Goal: Download file/media

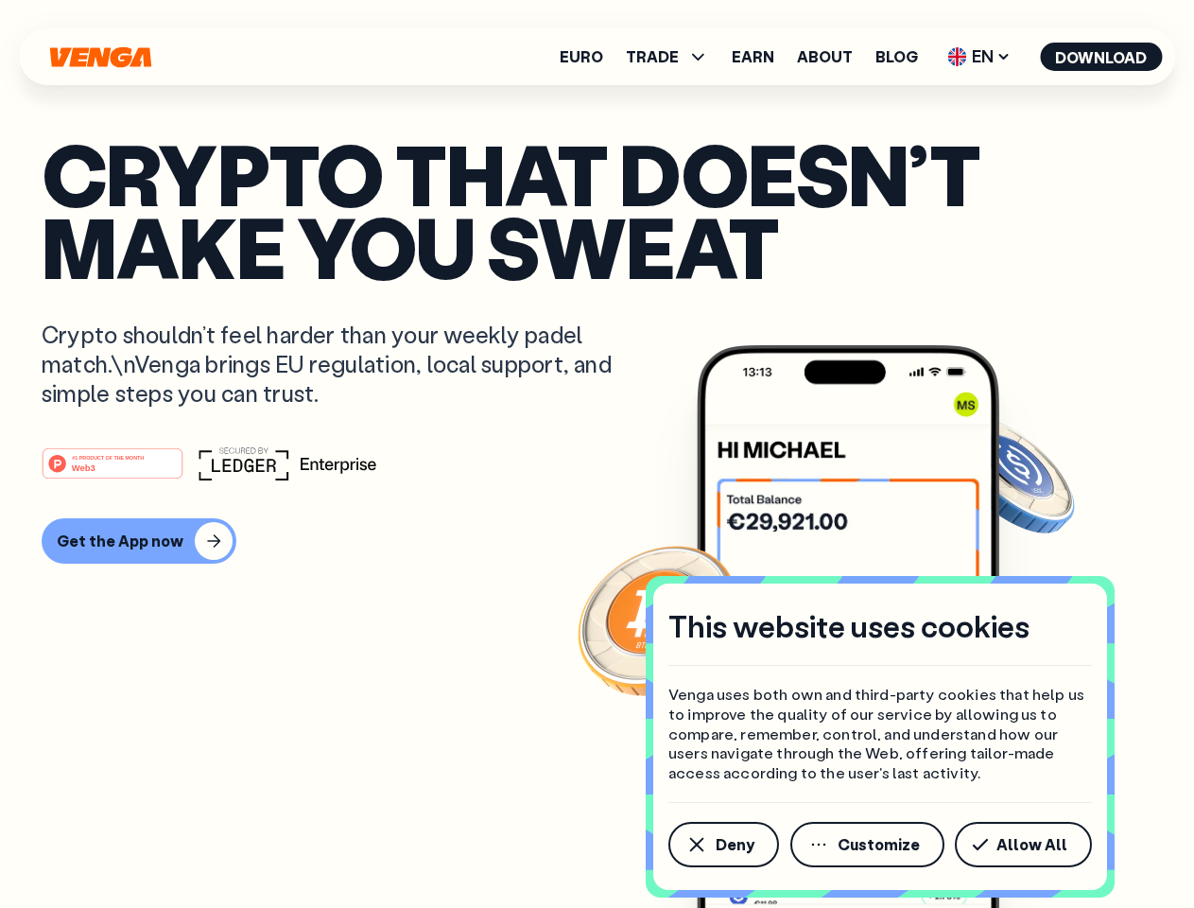
click at [597, 454] on div "#1 PRODUCT OF THE MONTH Web3" at bounding box center [597, 463] width 1111 height 34
click at [722, 844] on span "Deny" at bounding box center [735, 844] width 39 height 15
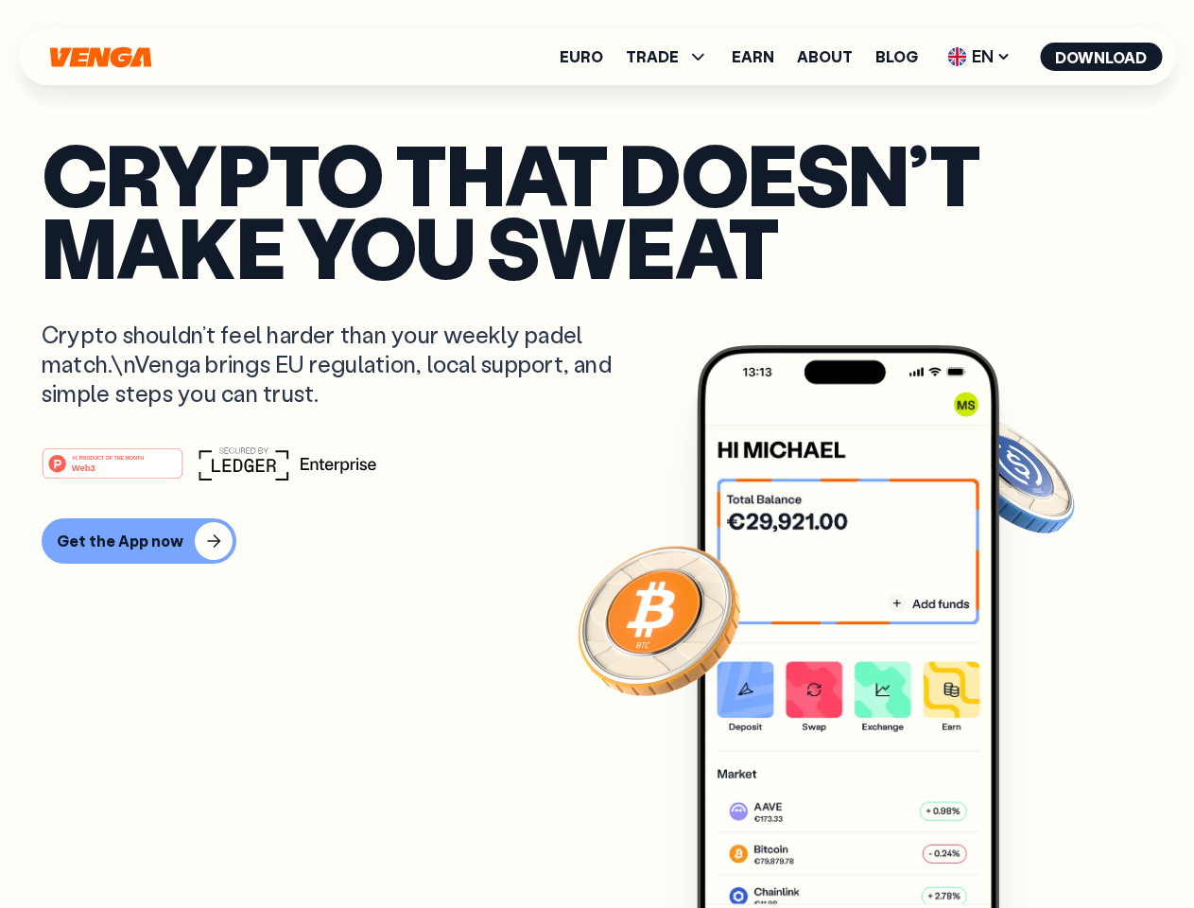
click at [869, 844] on img at bounding box center [848, 661] width 303 height 633
click at [1027, 844] on article "Crypto that doesn’t make you sweat Crypto shouldn’t feel harder than your weekl…" at bounding box center [597, 491] width 1111 height 709
click at [673, 57] on span "TRADE" at bounding box center [652, 56] width 53 height 15
click at [980, 57] on span "EN" at bounding box center [979, 57] width 77 height 30
click at [1102, 57] on button "Download" at bounding box center [1101, 57] width 122 height 28
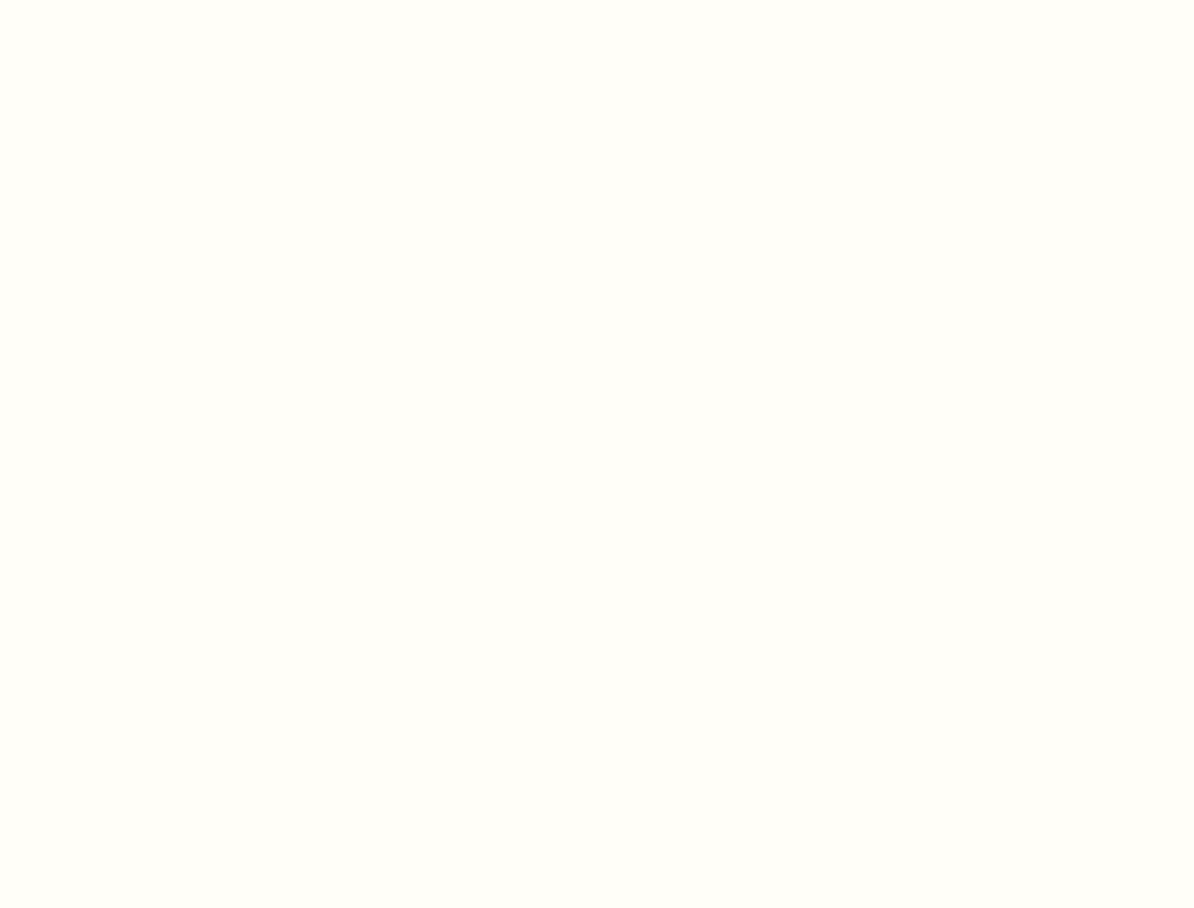
click at [597, 0] on html "This website uses cookies Venga uses both own and third-party cookies that help…" at bounding box center [597, 0] width 1194 height 0
click at [136, 0] on html "This website uses cookies Venga uses both own and third-party cookies that help…" at bounding box center [597, 0] width 1194 height 0
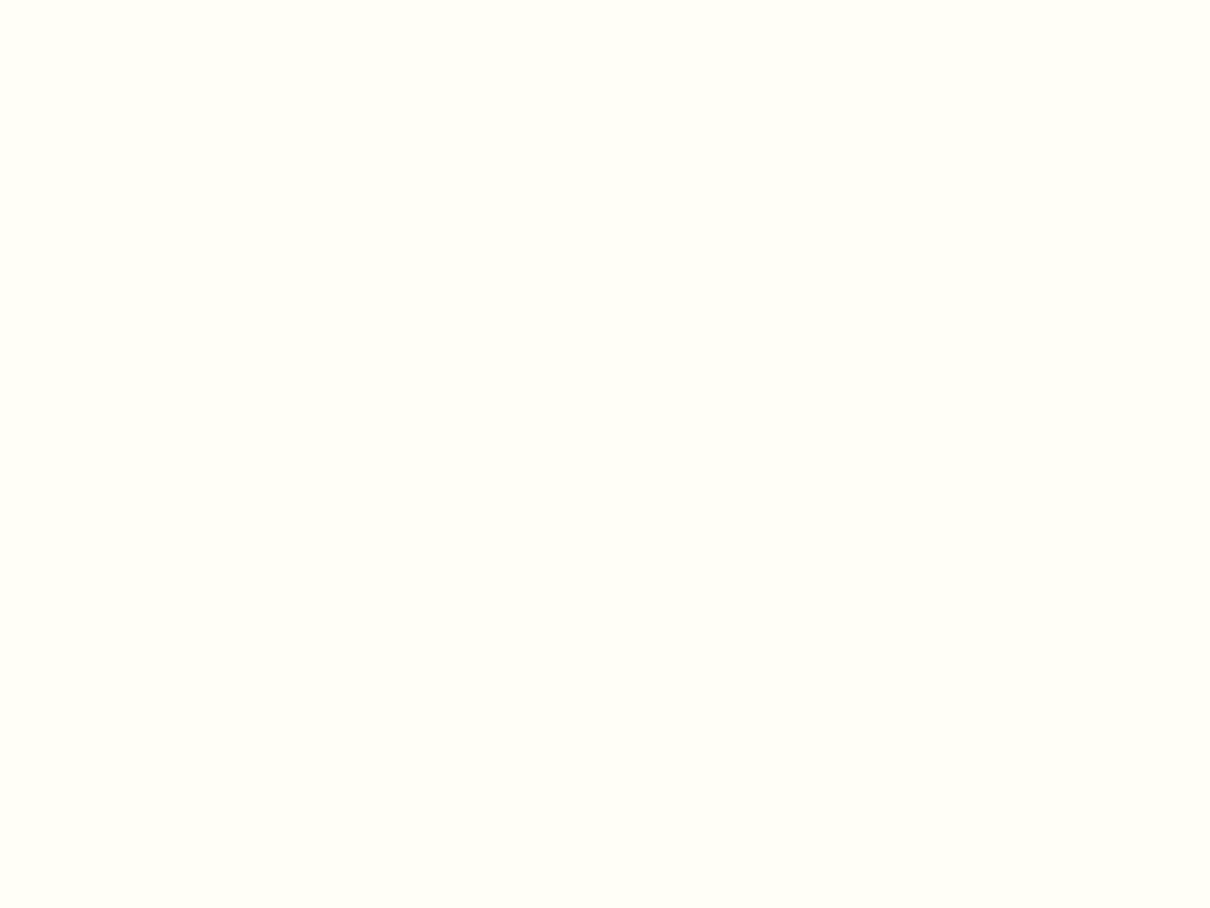
click at [115, 0] on html "This website uses cookies Venga uses both own and third-party cookies that help…" at bounding box center [605, 0] width 1210 height 0
